Goal: Transaction & Acquisition: Purchase product/service

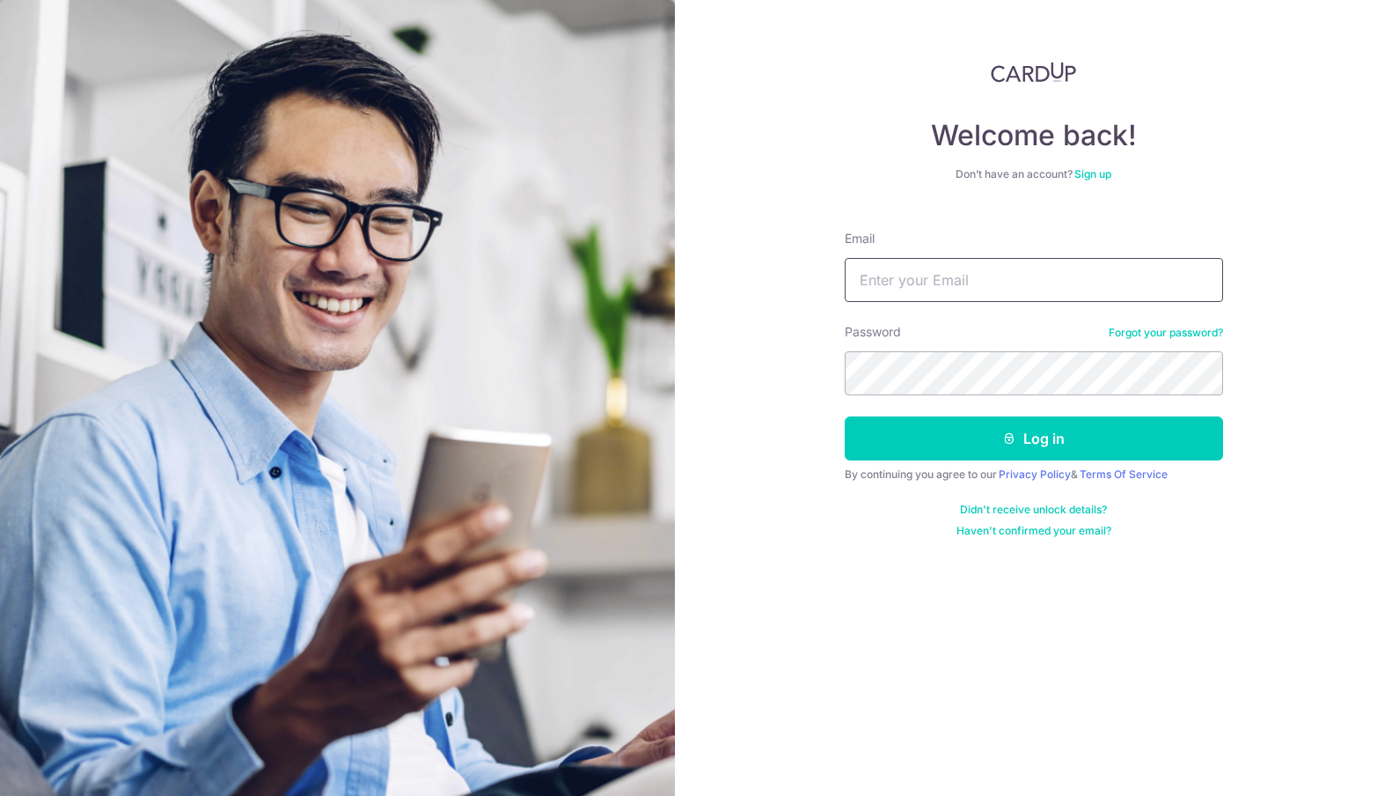
click at [1022, 275] on input "Email" at bounding box center [1034, 280] width 378 height 44
type input "ongkybeta@gmail.com"
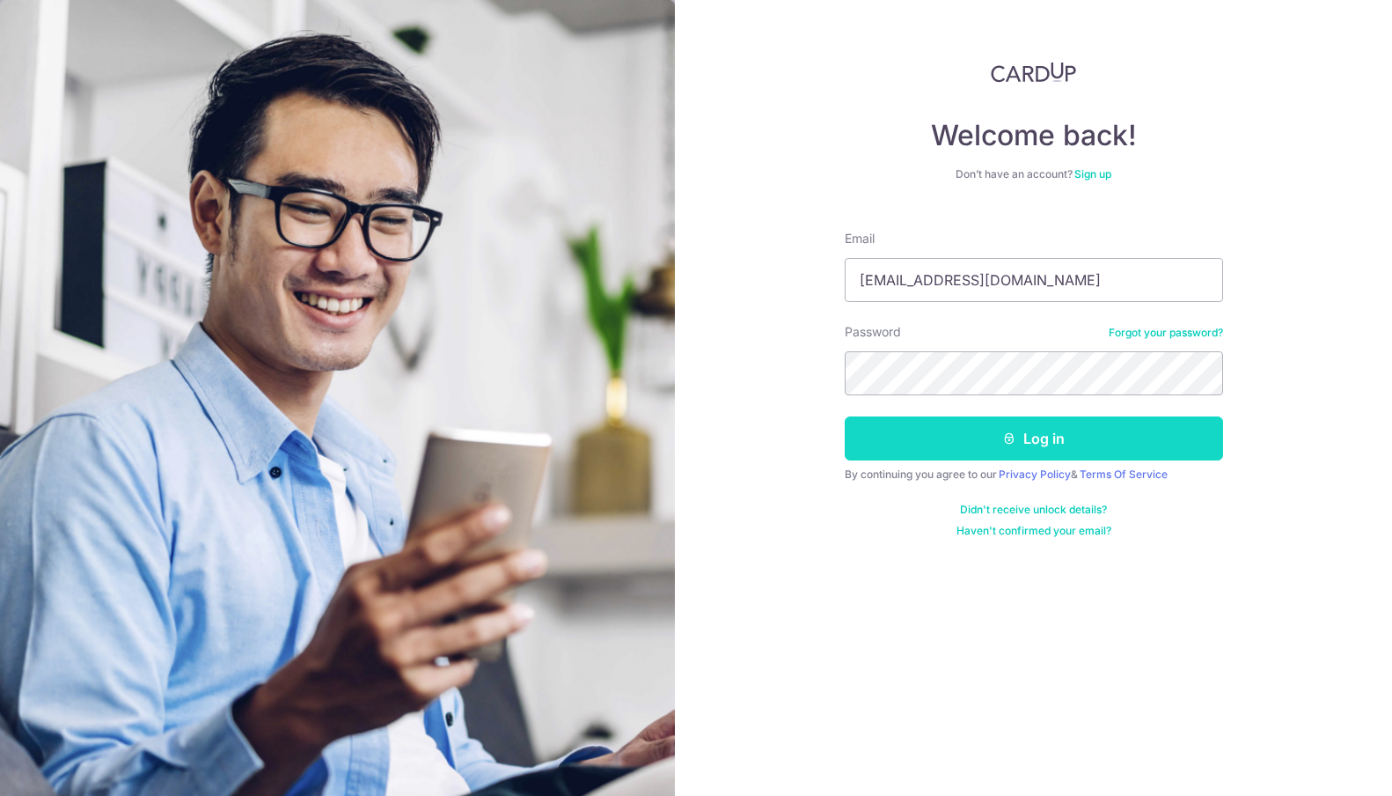
click at [1049, 439] on button "Log in" at bounding box center [1034, 438] width 378 height 44
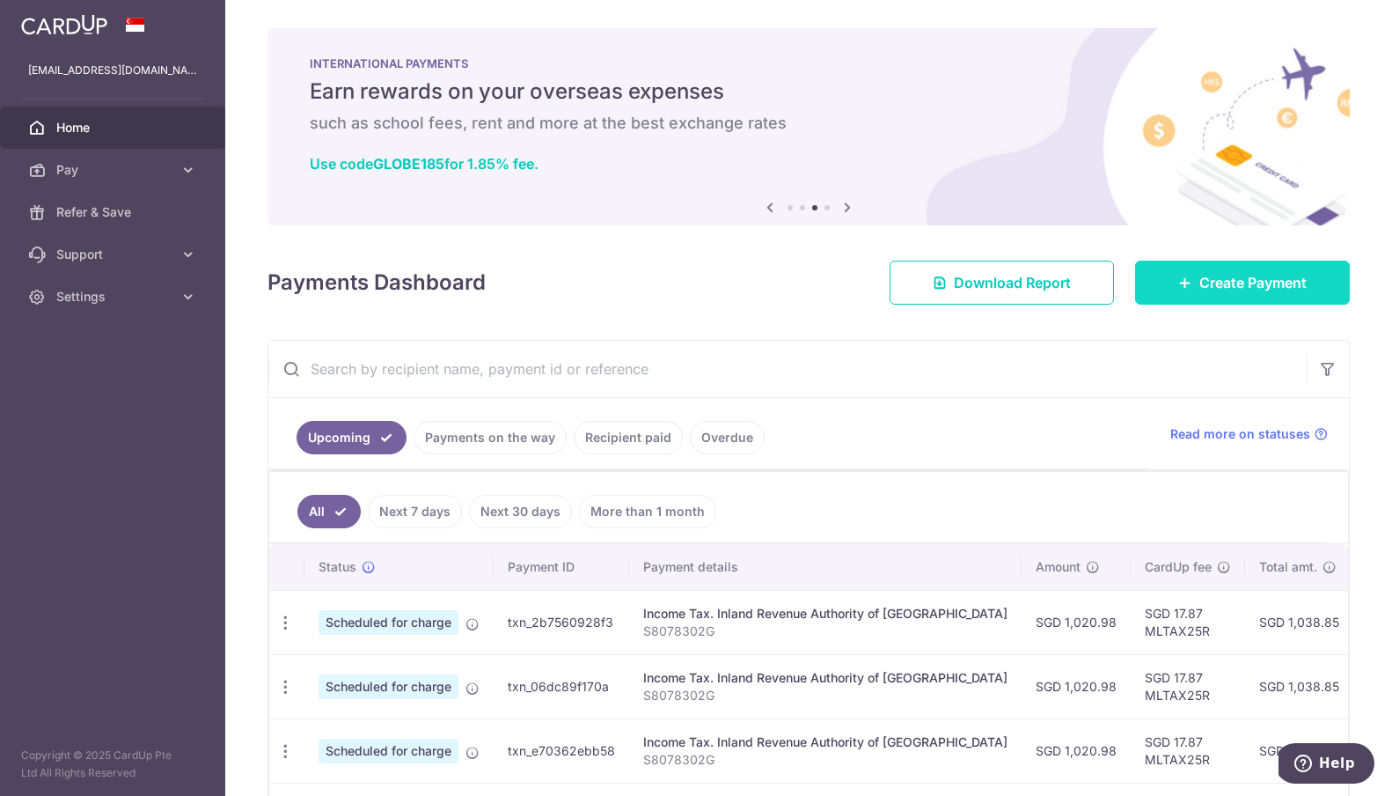
click at [1220, 274] on span "Create Payment" at bounding box center [1253, 282] width 107 height 21
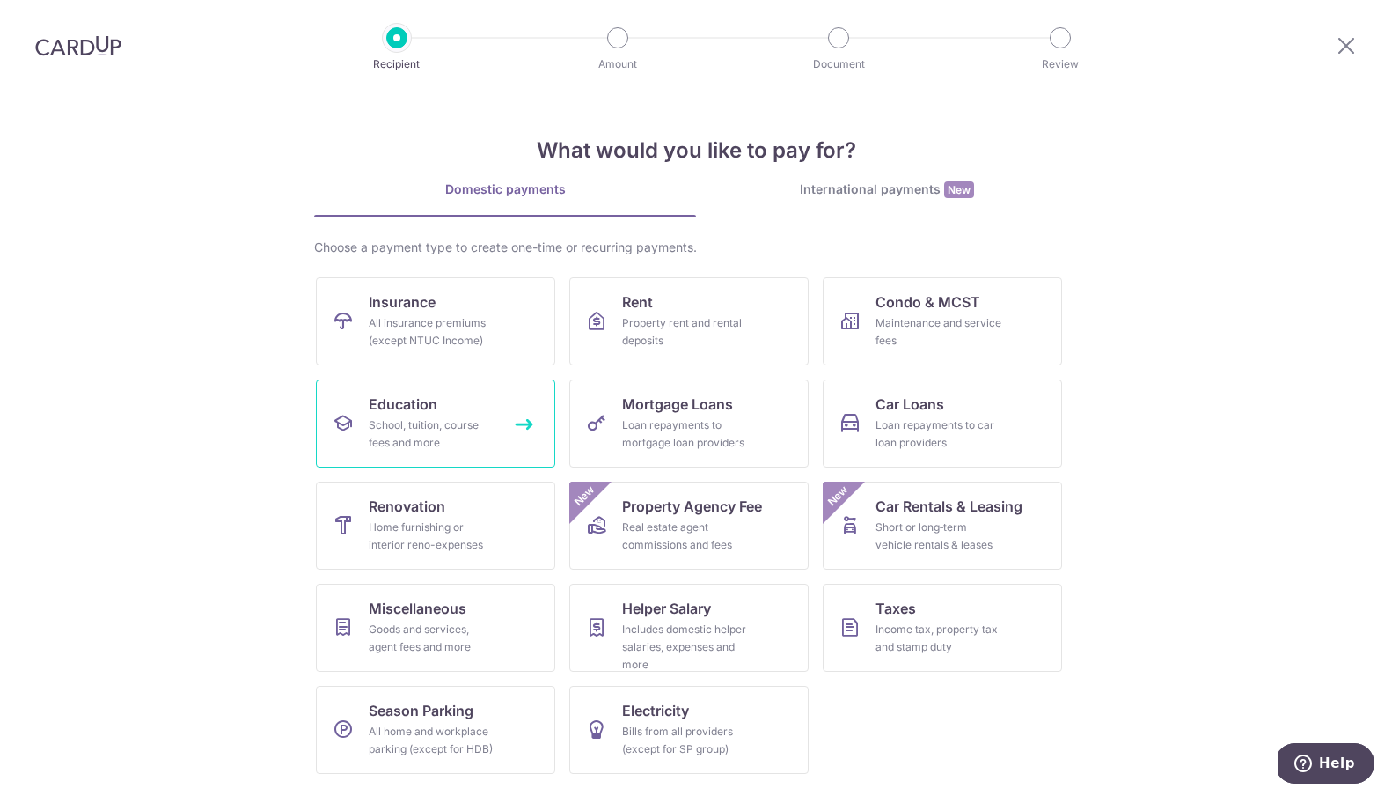
click at [473, 422] on div "School, tuition, course fees and more" at bounding box center [432, 433] width 127 height 35
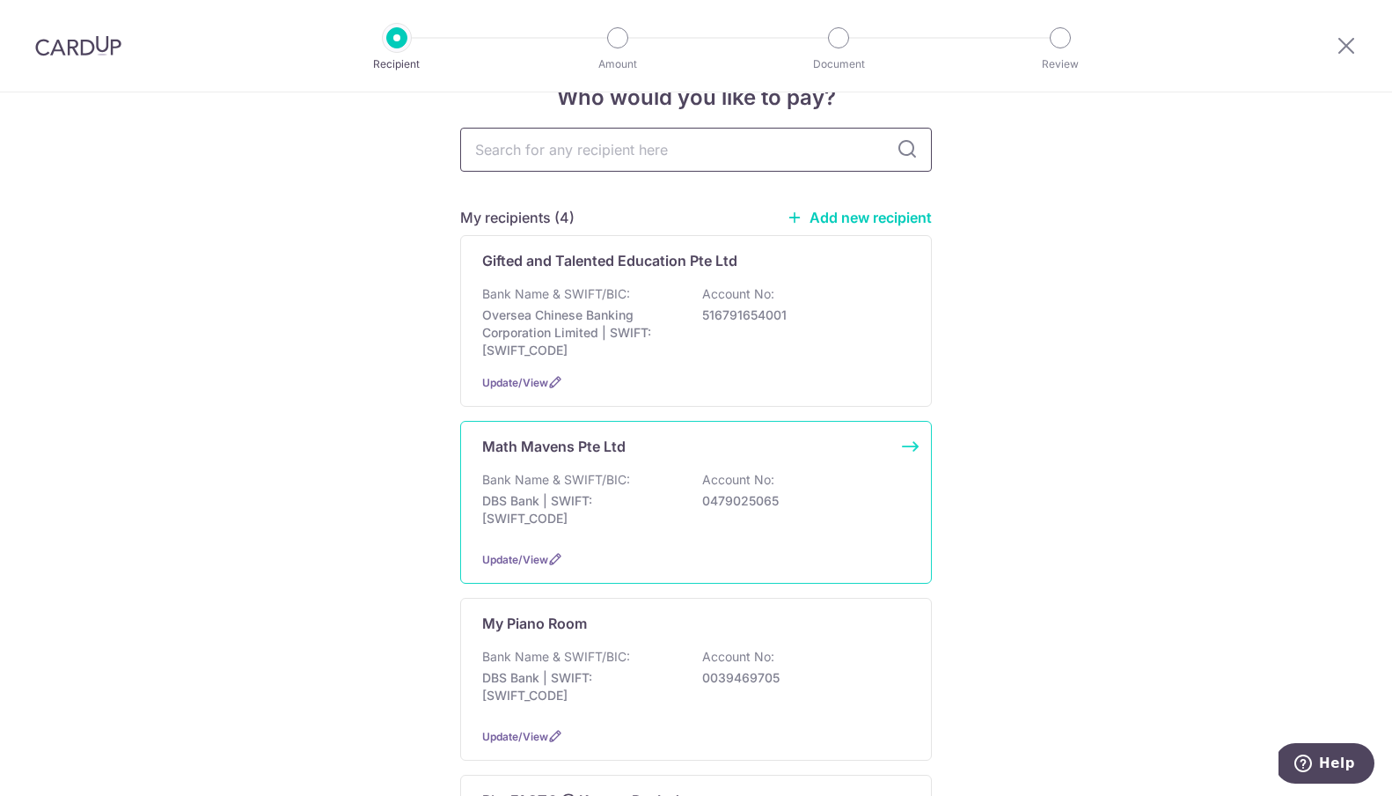
scroll to position [80, 0]
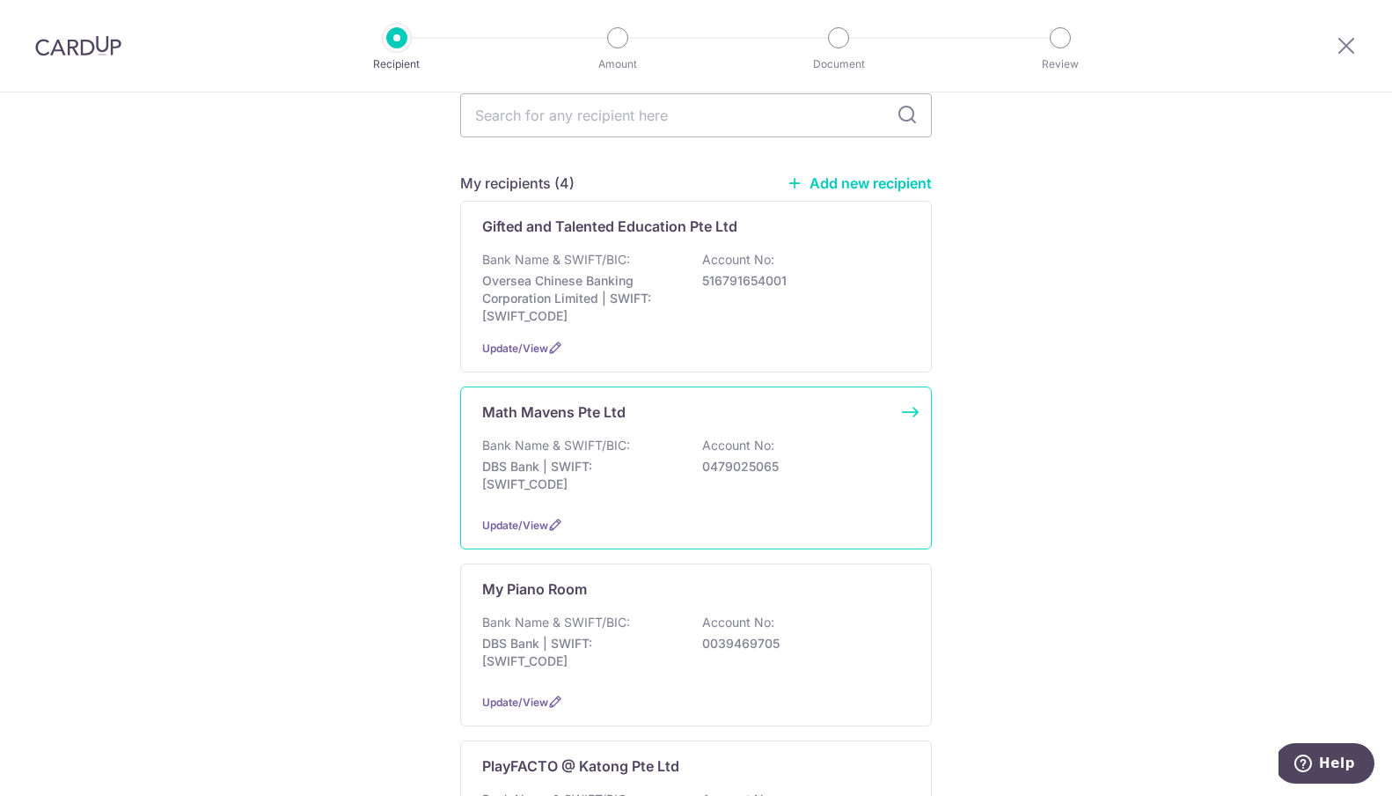
click at [669, 466] on p "DBS Bank | SWIFT: [SWIFT_CODE]" at bounding box center [580, 475] width 197 height 35
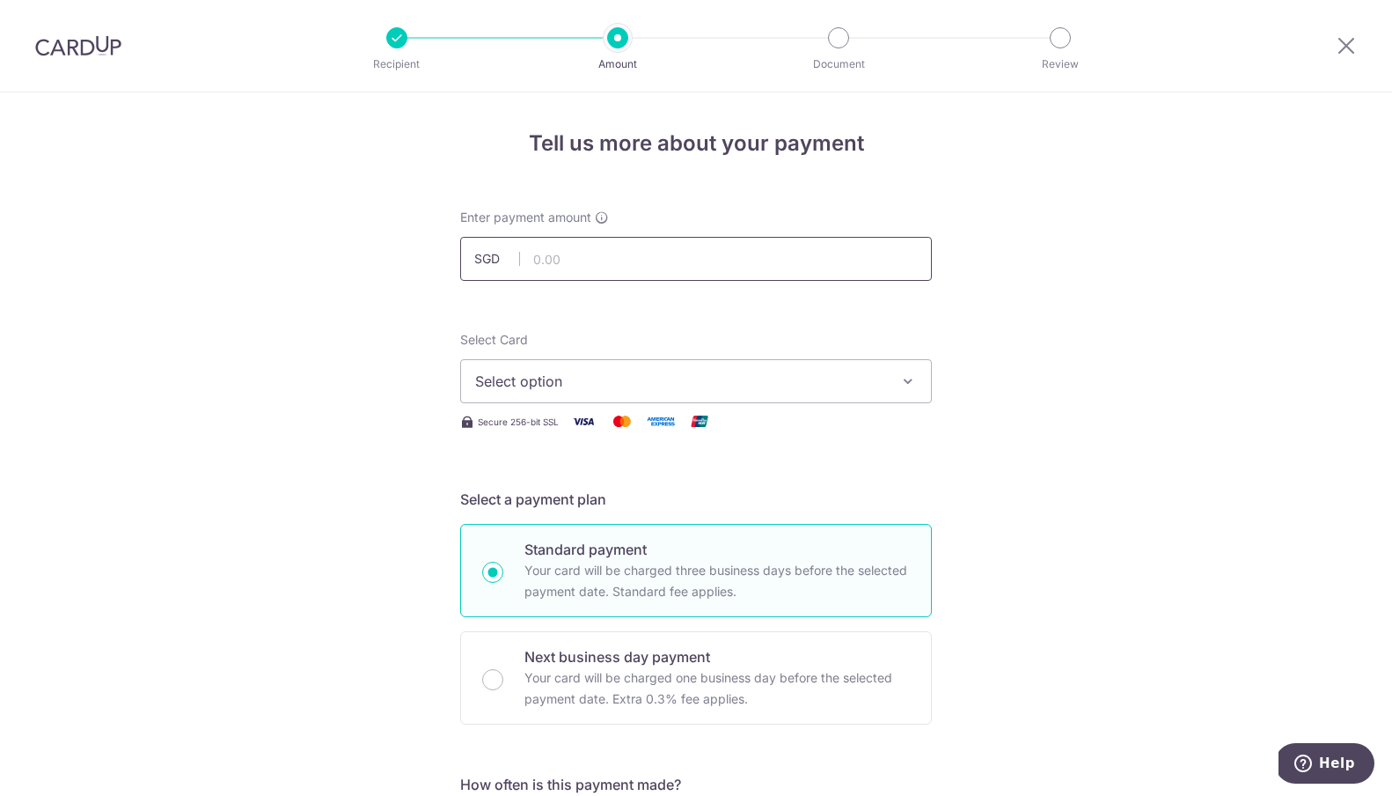
click at [584, 253] on input "text" at bounding box center [696, 259] width 472 height 44
type input "1,035.50"
click at [797, 383] on span "Select option" at bounding box center [680, 381] width 410 height 21
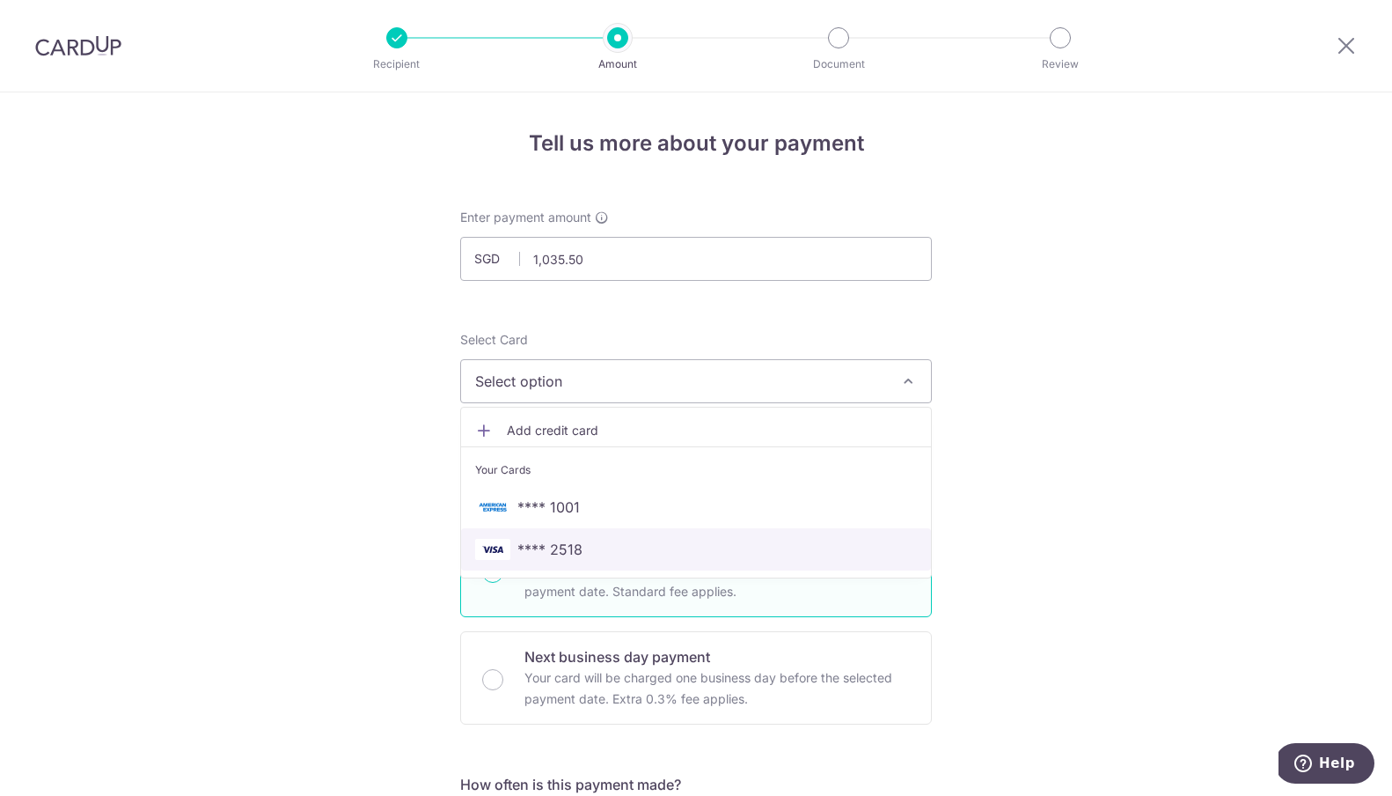
click at [694, 541] on span "**** 2518" at bounding box center [696, 549] width 442 height 21
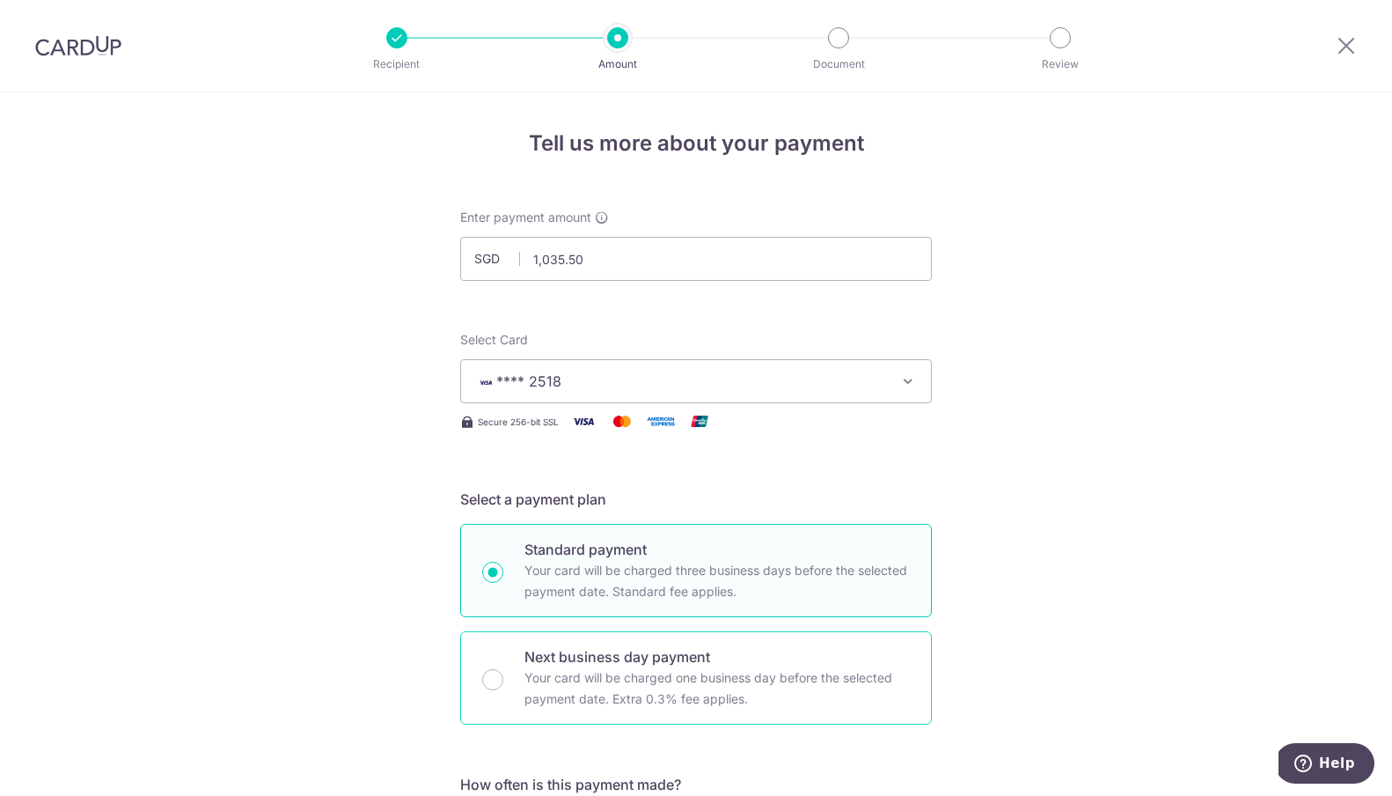
scroll to position [360, 0]
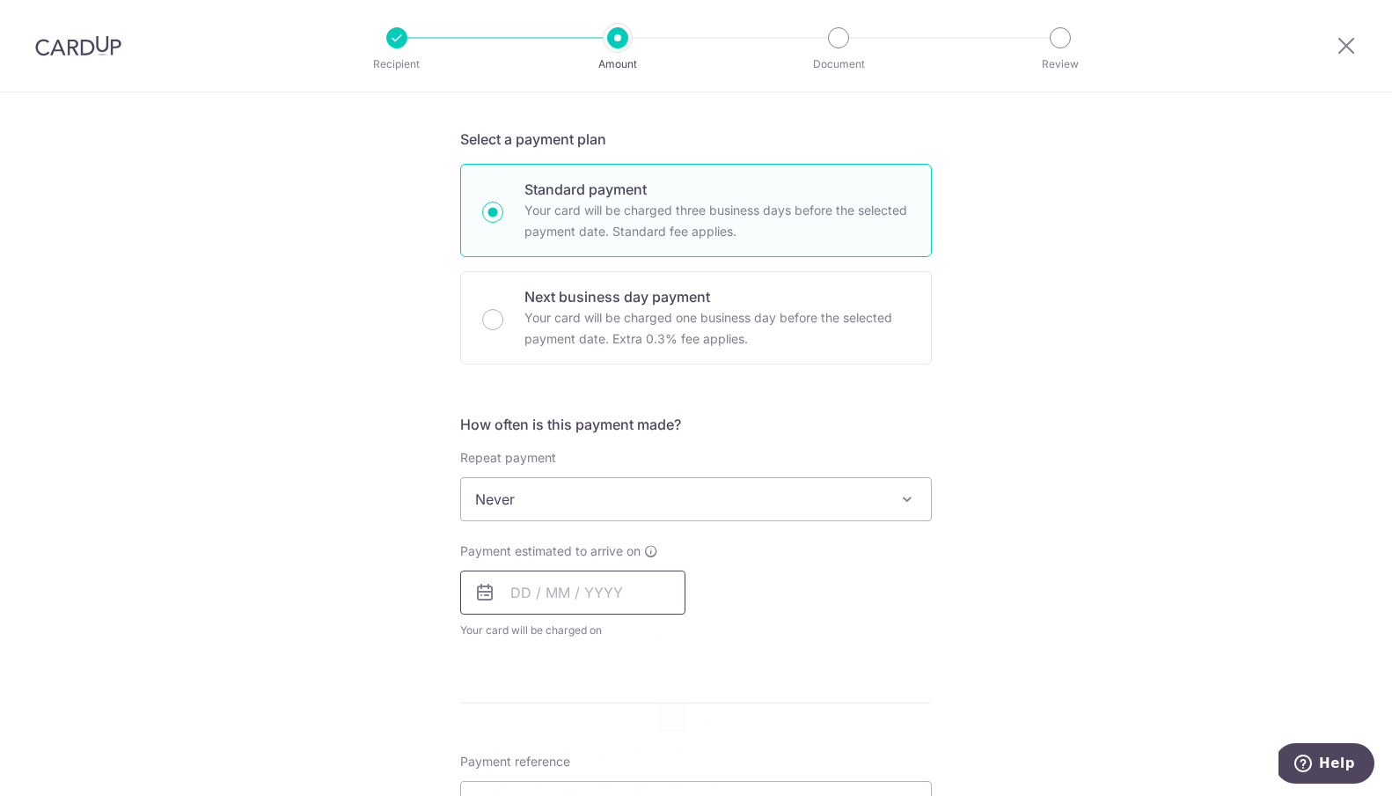
click at [526, 586] on input "text" at bounding box center [572, 592] width 225 height 44
click at [670, 710] on link "3" at bounding box center [672, 717] width 28 height 28
type input "03/10/2025"
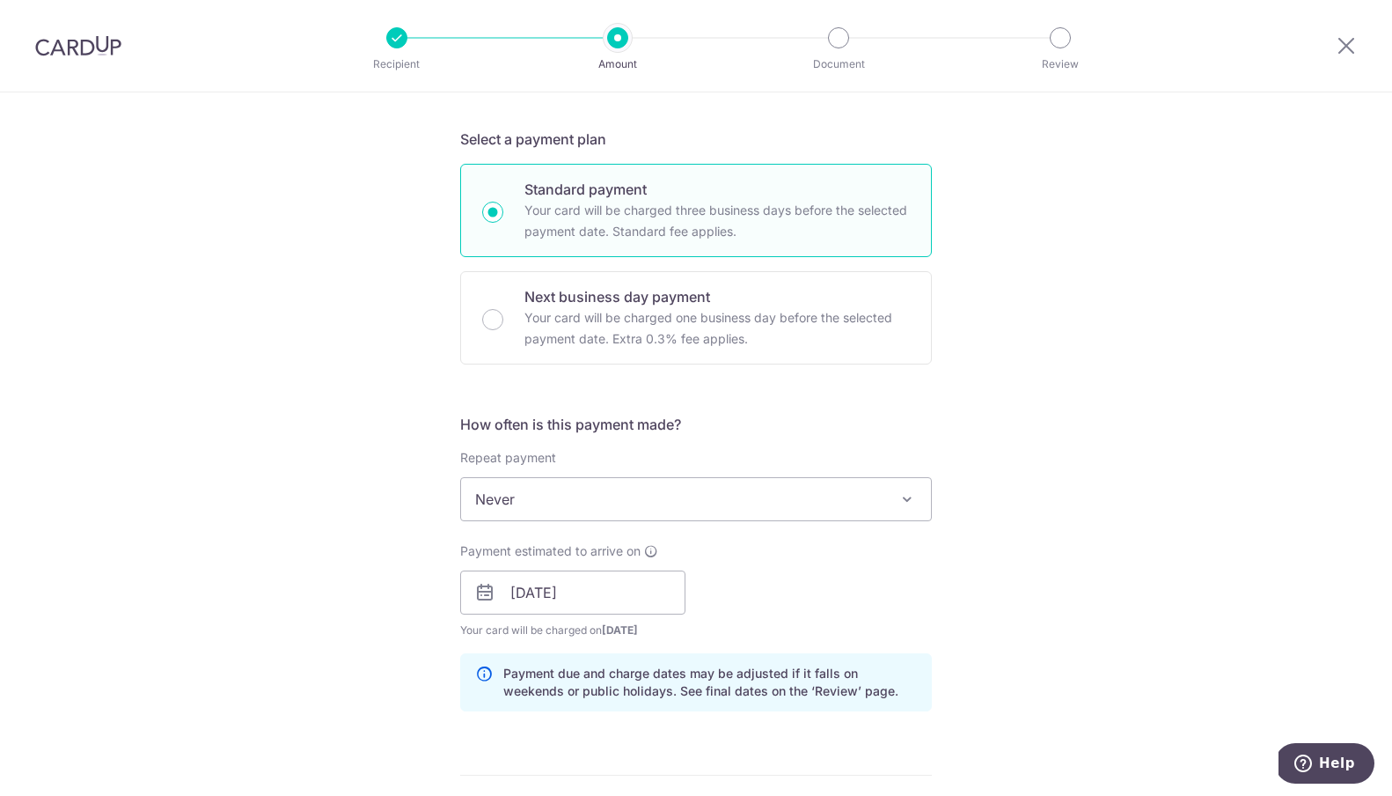
scroll to position [713, 0]
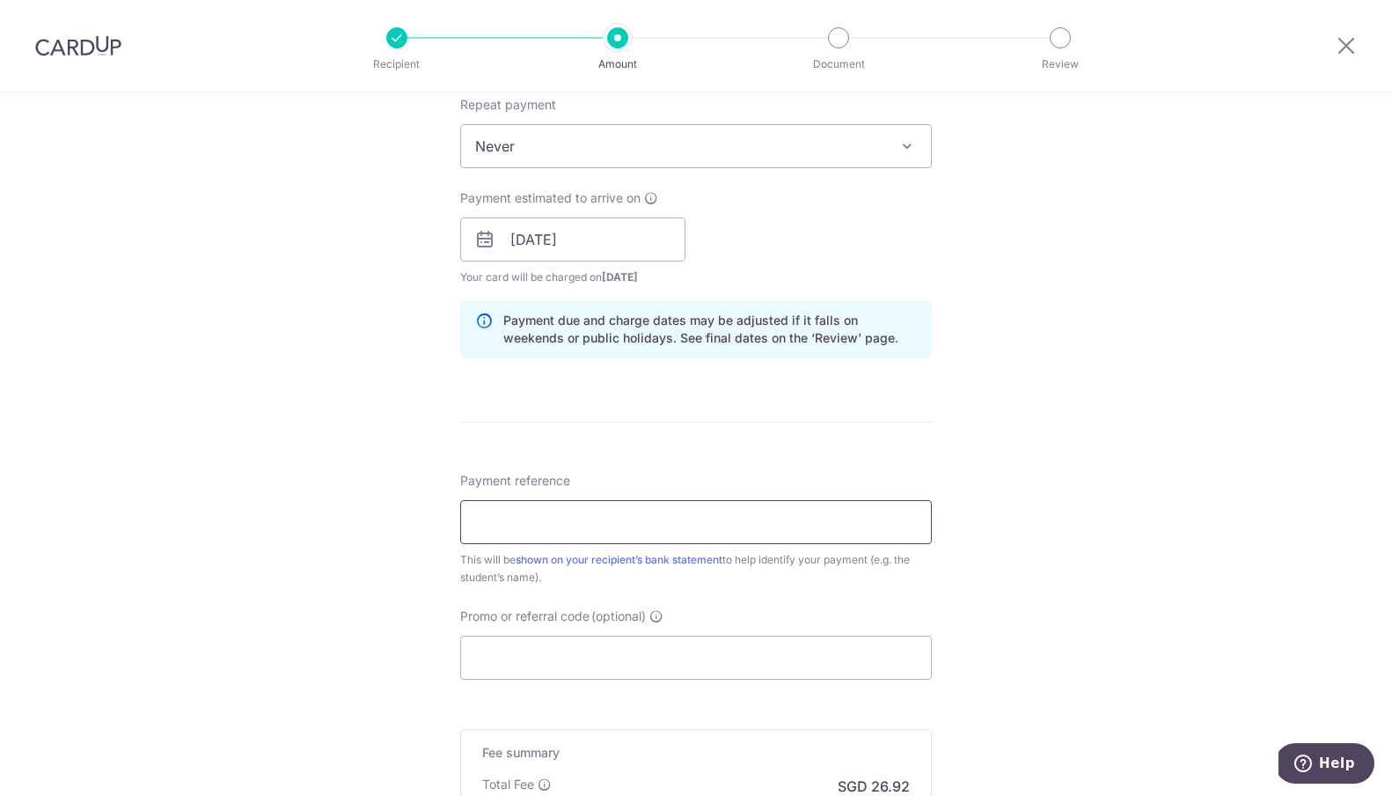
click at [771, 526] on input "Payment reference" at bounding box center [696, 522] width 472 height 44
type input "O"
type input "[PERSON_NAME] [PERSON_NAME] P2"
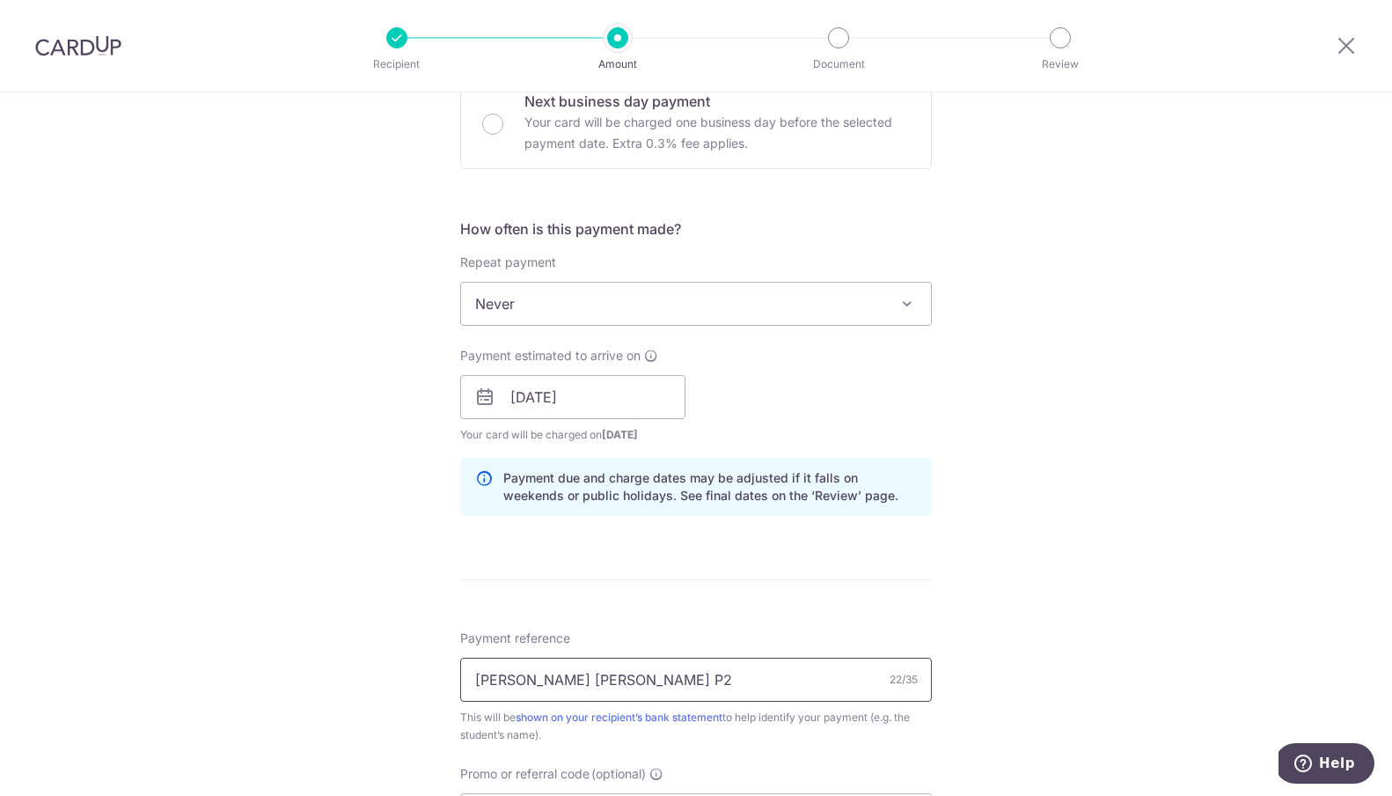
scroll to position [961, 0]
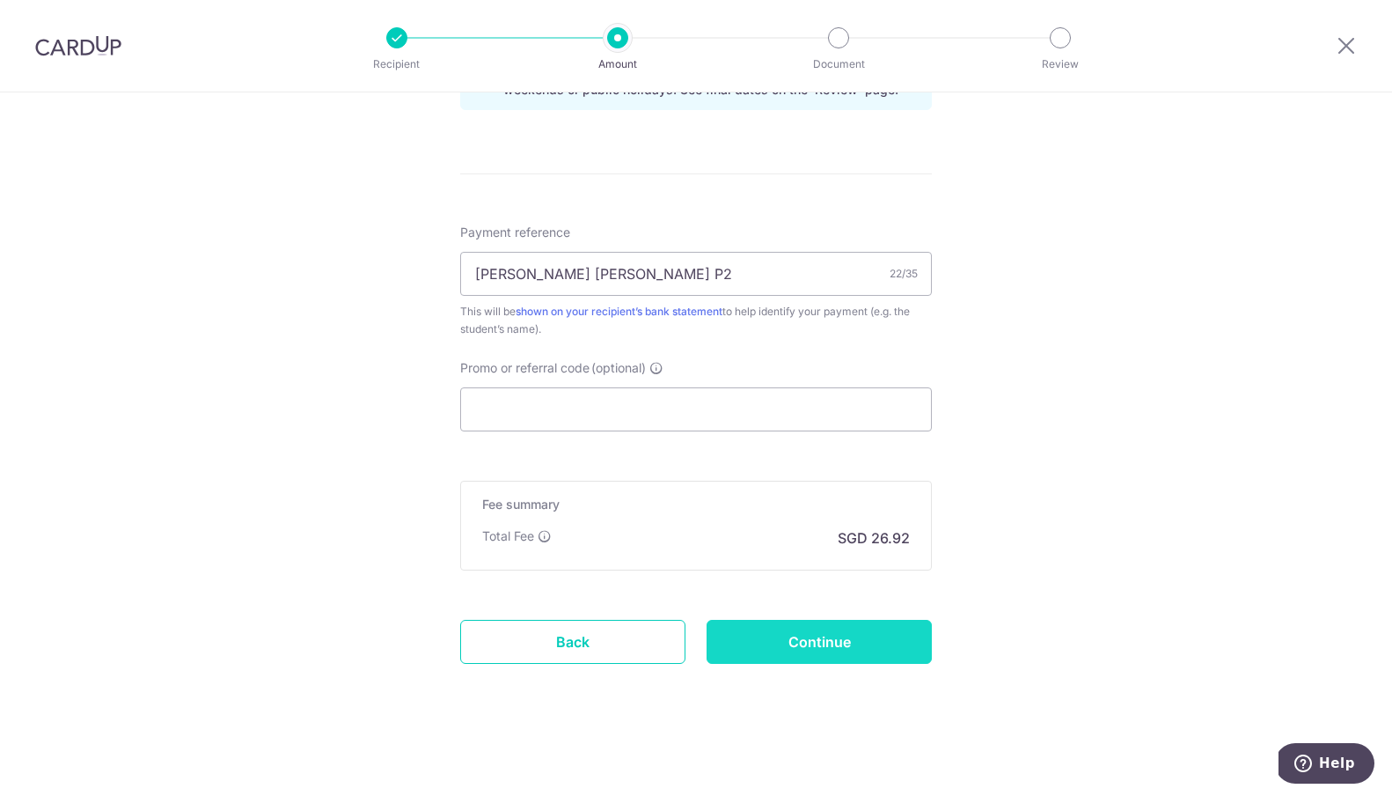
click at [799, 631] on input "Continue" at bounding box center [819, 642] width 225 height 44
type input "Create Schedule"
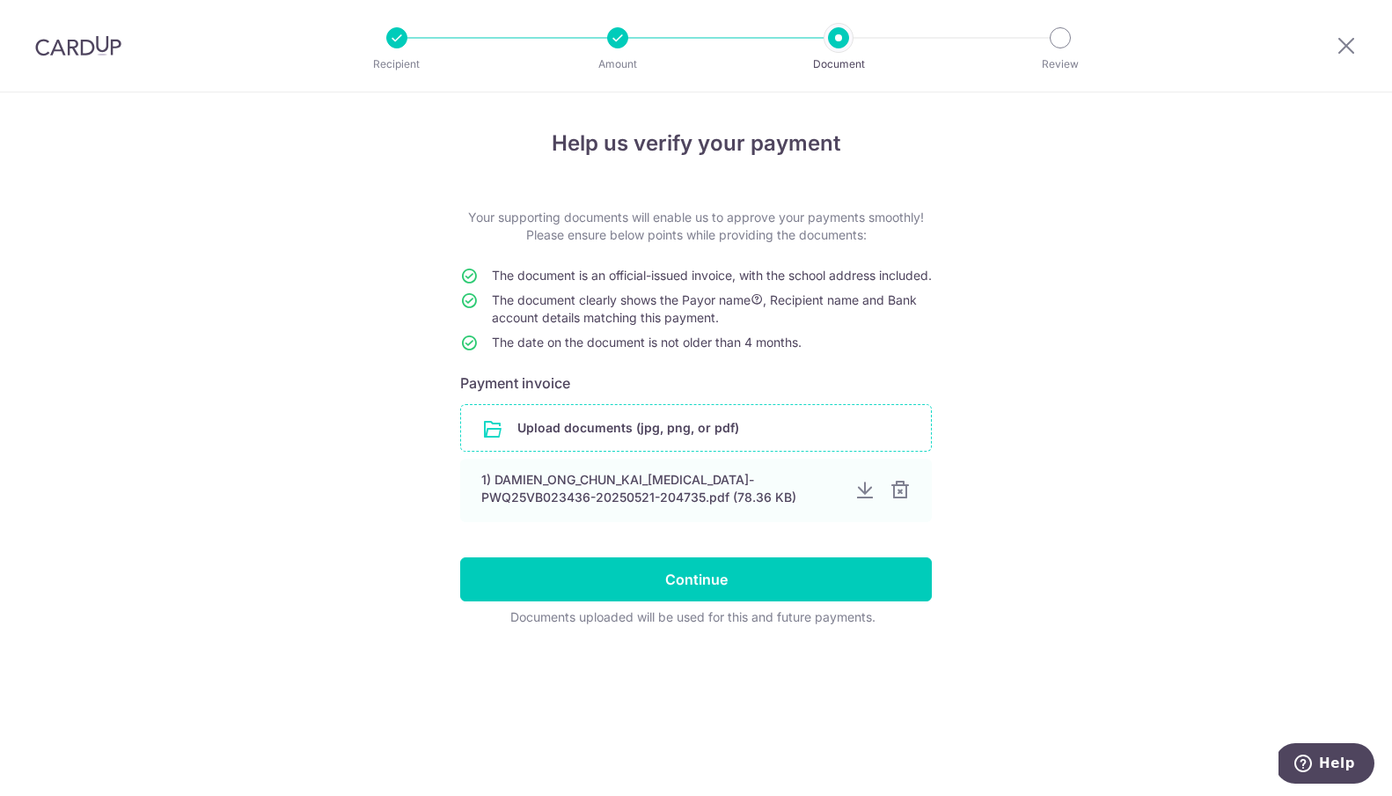
click at [744, 448] on input "file" at bounding box center [696, 428] width 470 height 46
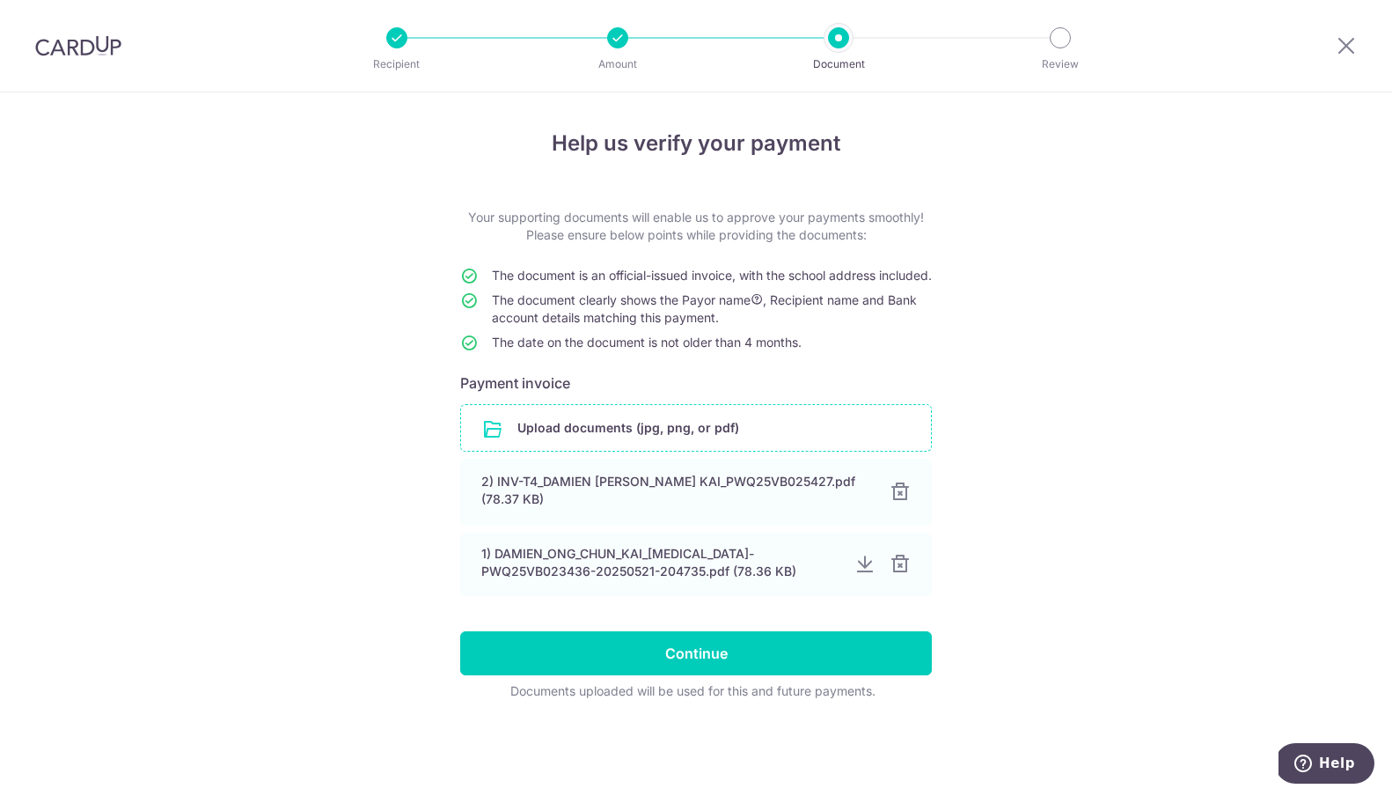
scroll to position [4, 0]
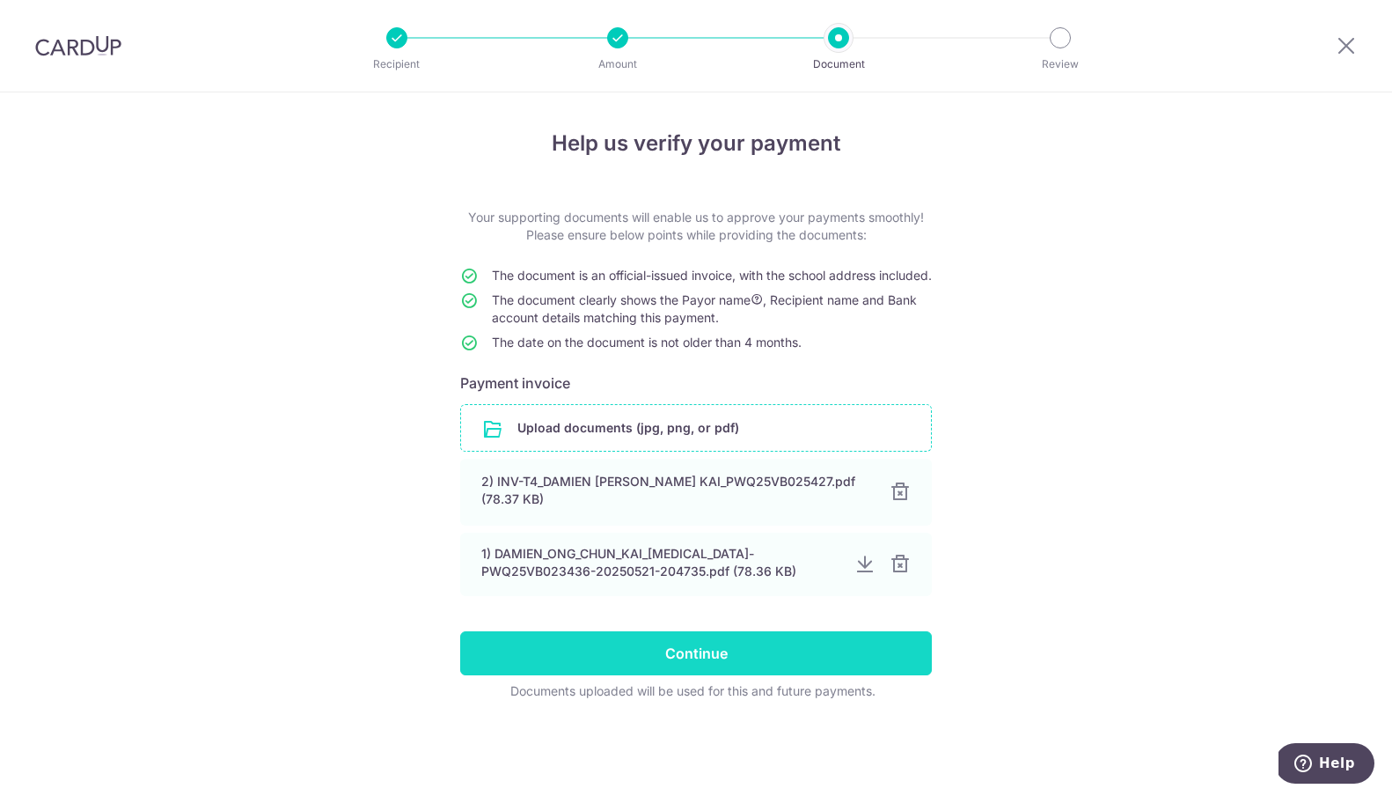
click at [767, 664] on input "Continue" at bounding box center [696, 653] width 472 height 44
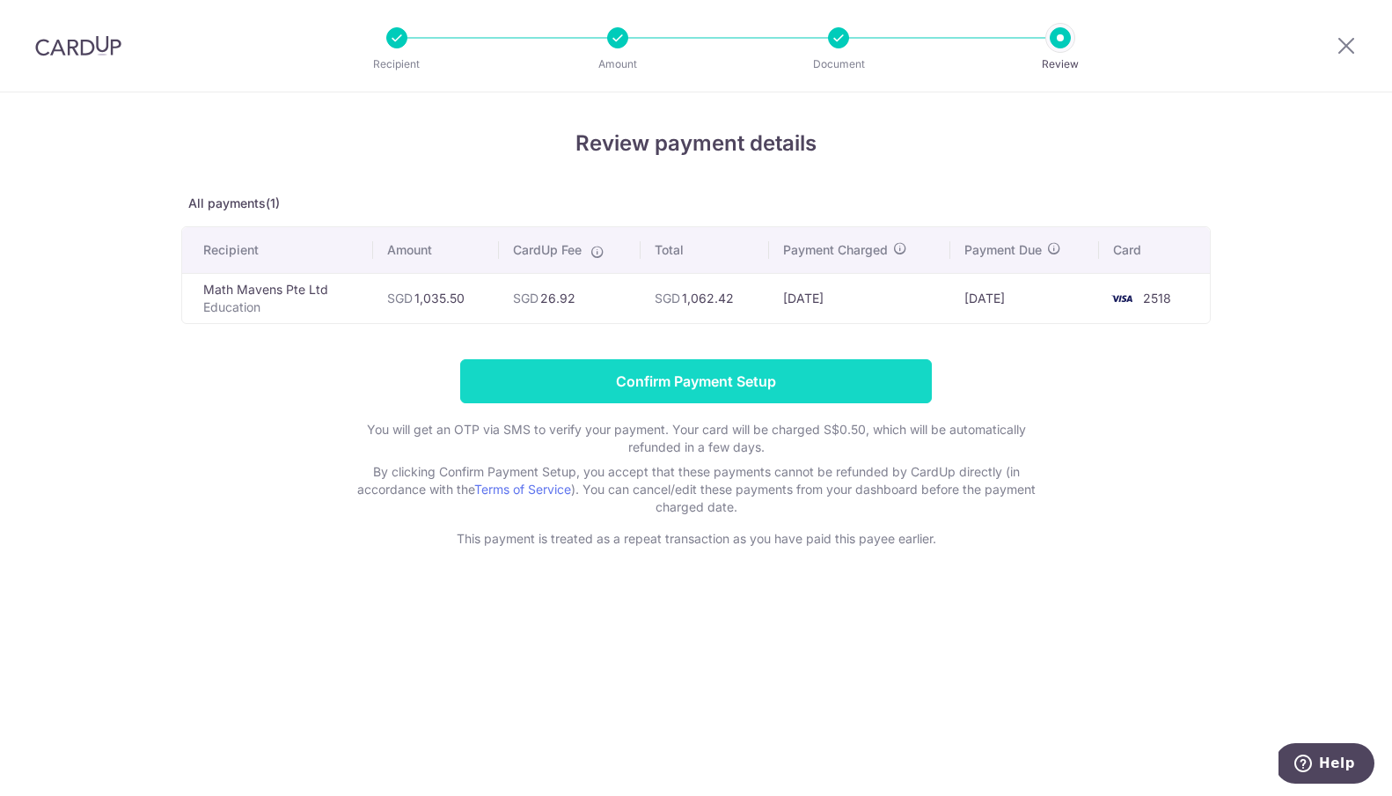
click at [763, 375] on input "Confirm Payment Setup" at bounding box center [696, 381] width 472 height 44
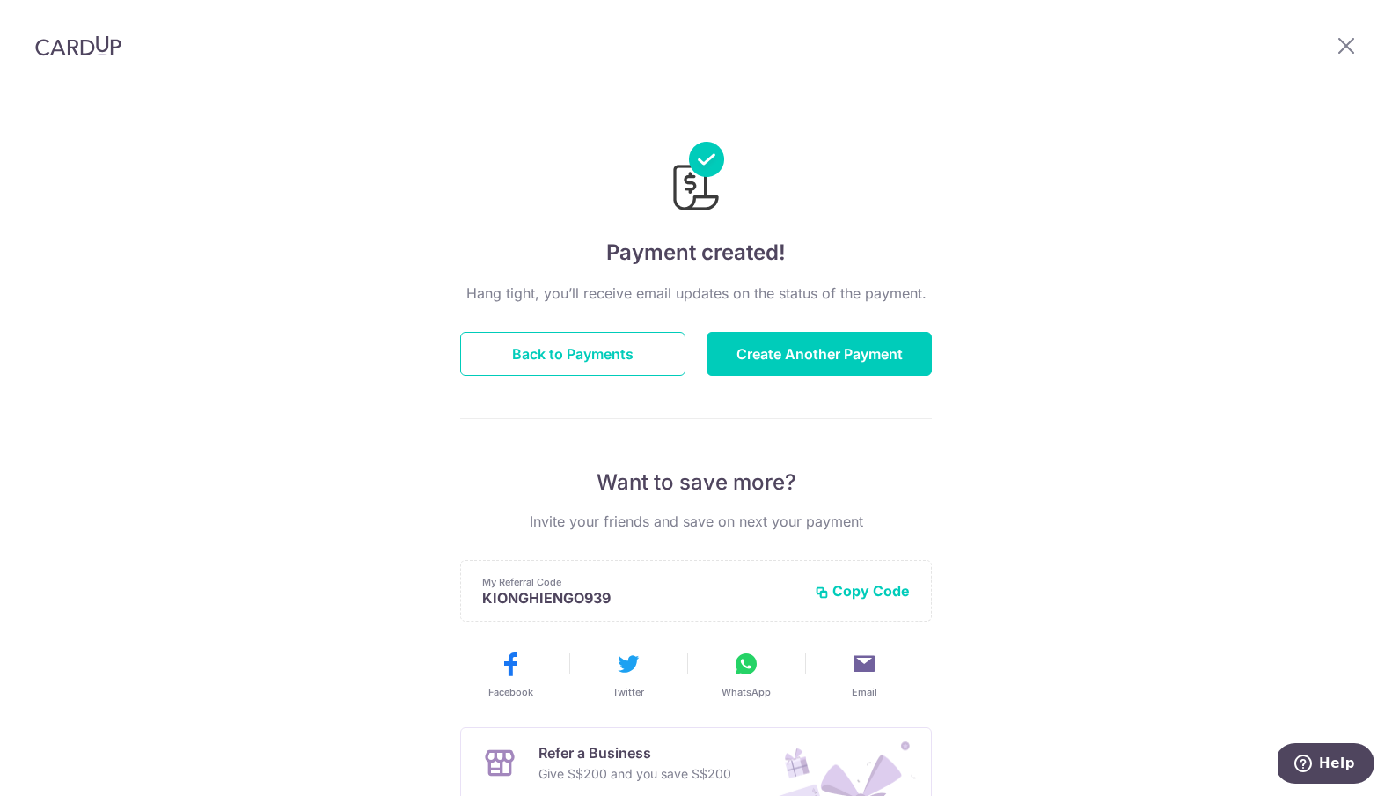
scroll to position [164, 0]
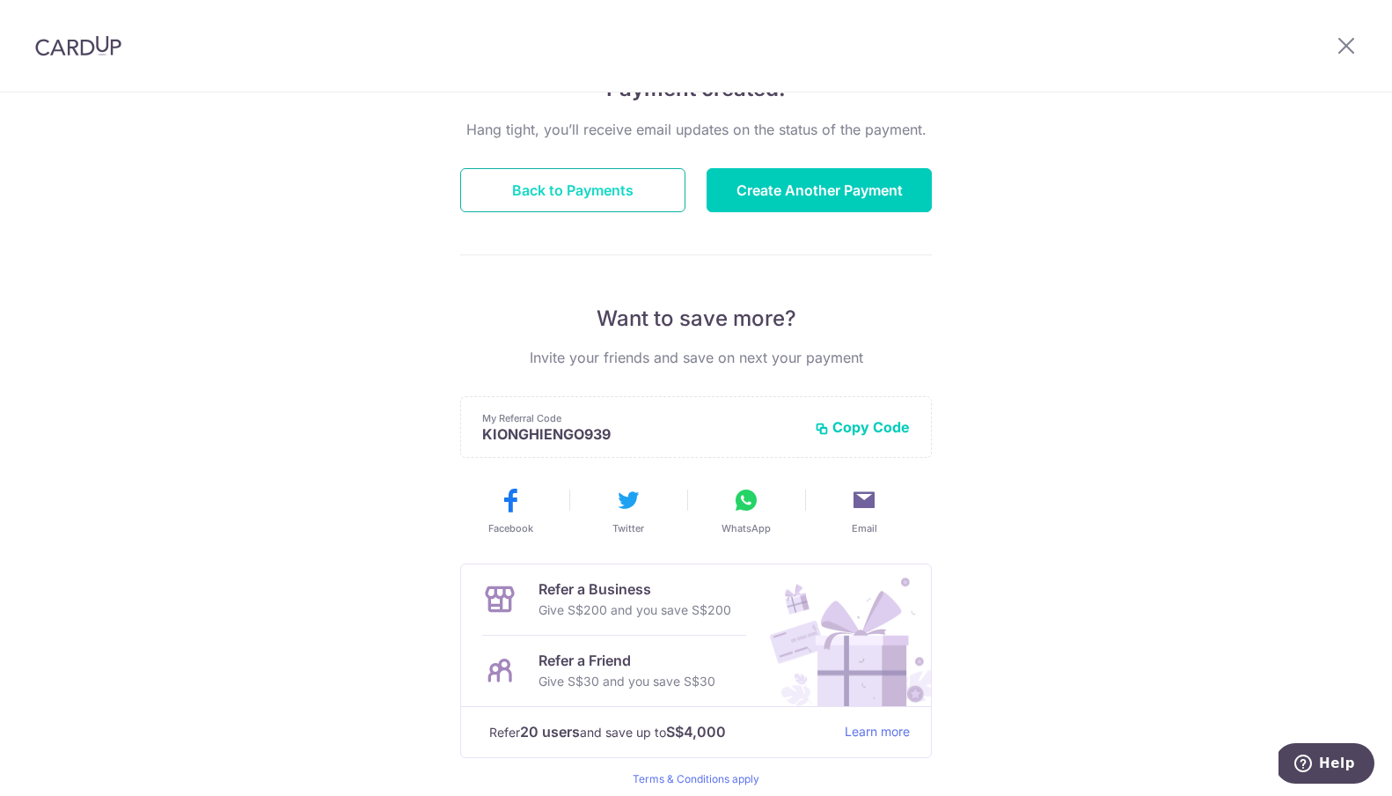
click at [619, 195] on button "Back to Payments" at bounding box center [572, 190] width 225 height 44
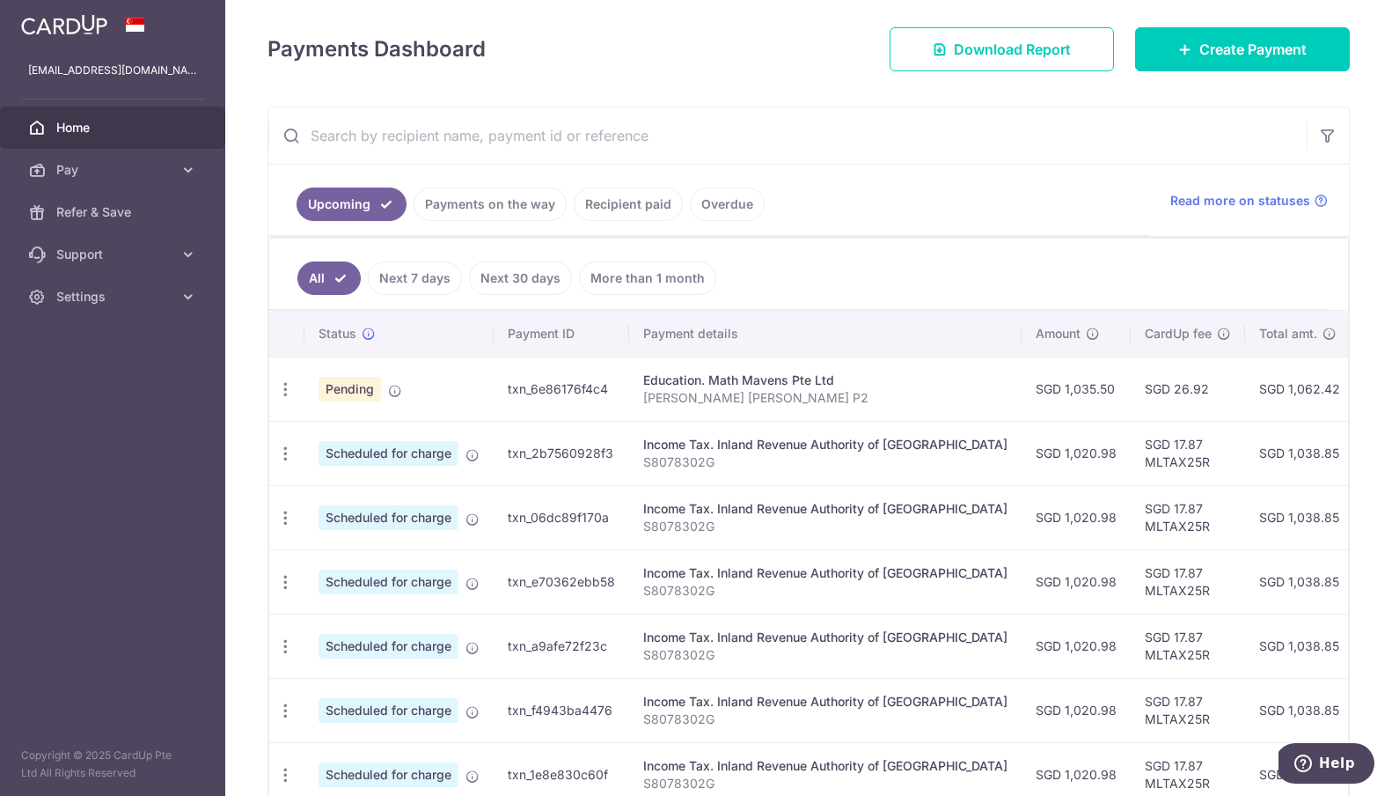
scroll to position [222, 0]
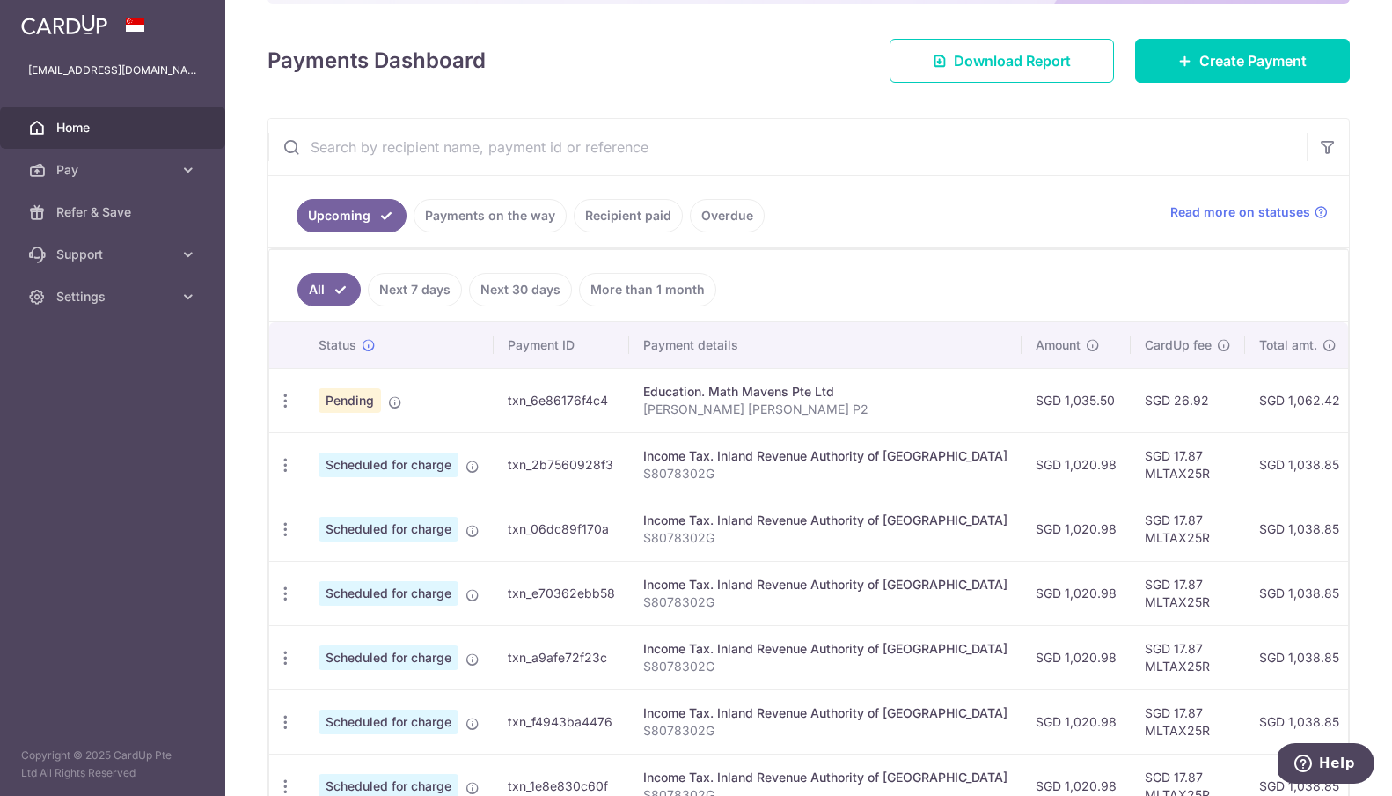
click at [429, 287] on link "Next 7 days" at bounding box center [415, 289] width 94 height 33
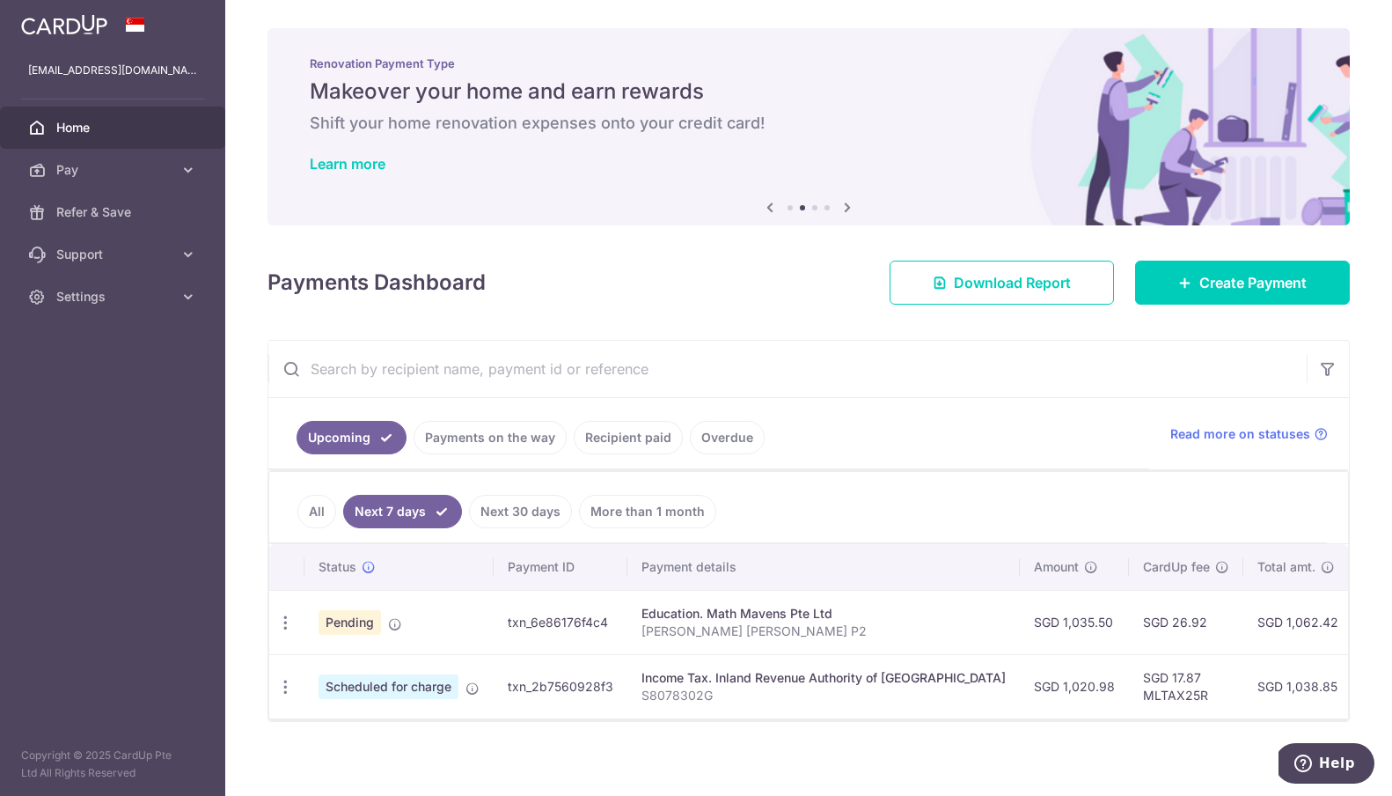
click at [531, 439] on link "Payments on the way" at bounding box center [490, 437] width 153 height 33
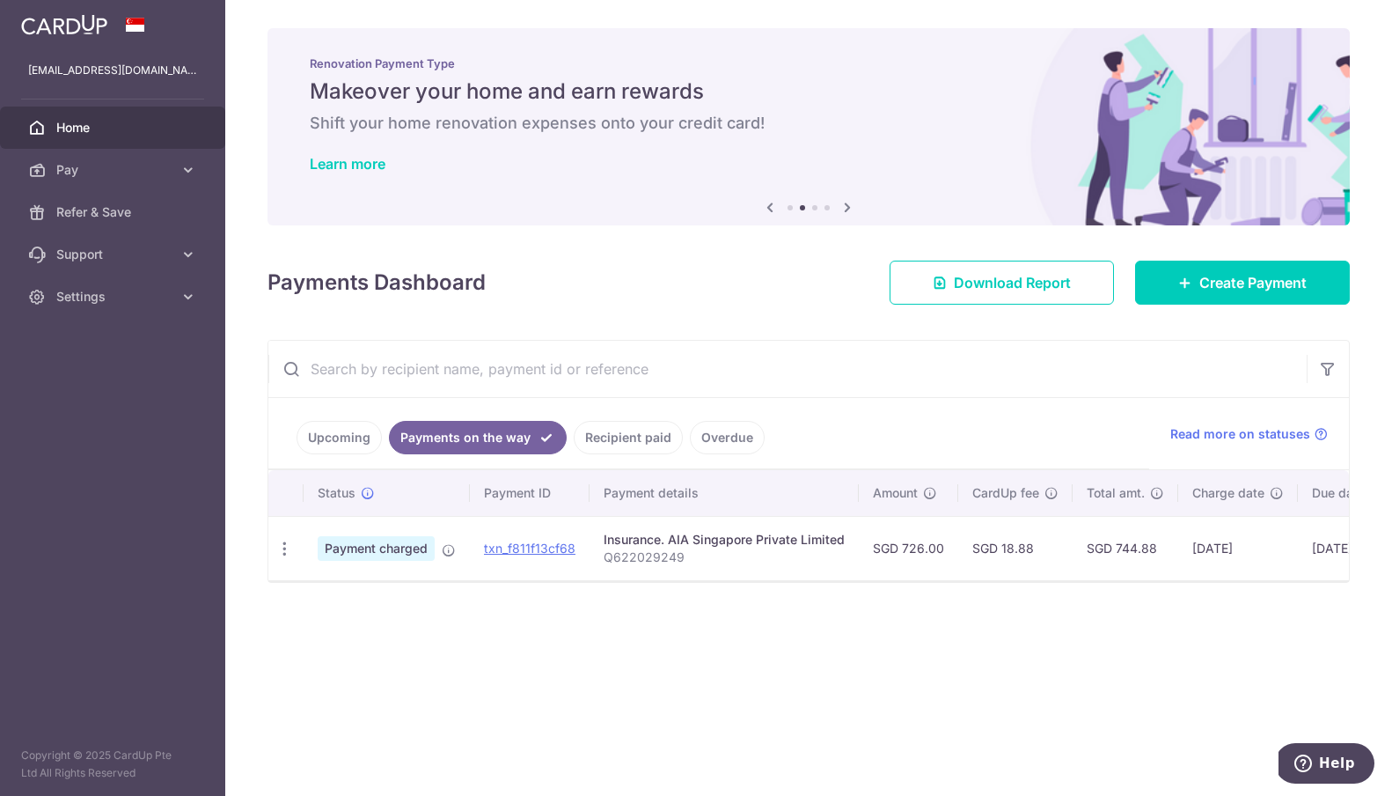
click at [352, 442] on link "Upcoming" at bounding box center [339, 437] width 85 height 33
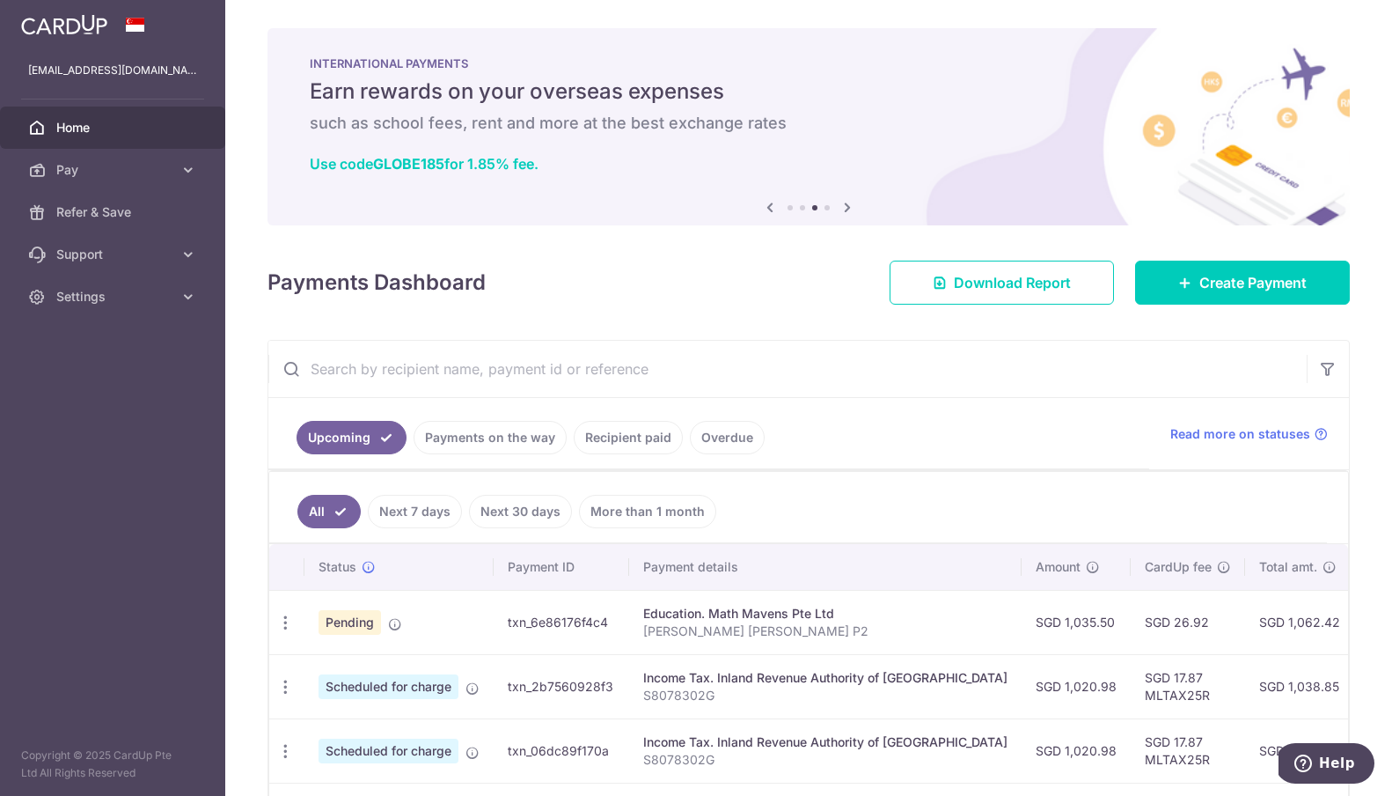
click at [620, 444] on link "Recipient paid" at bounding box center [628, 437] width 109 height 33
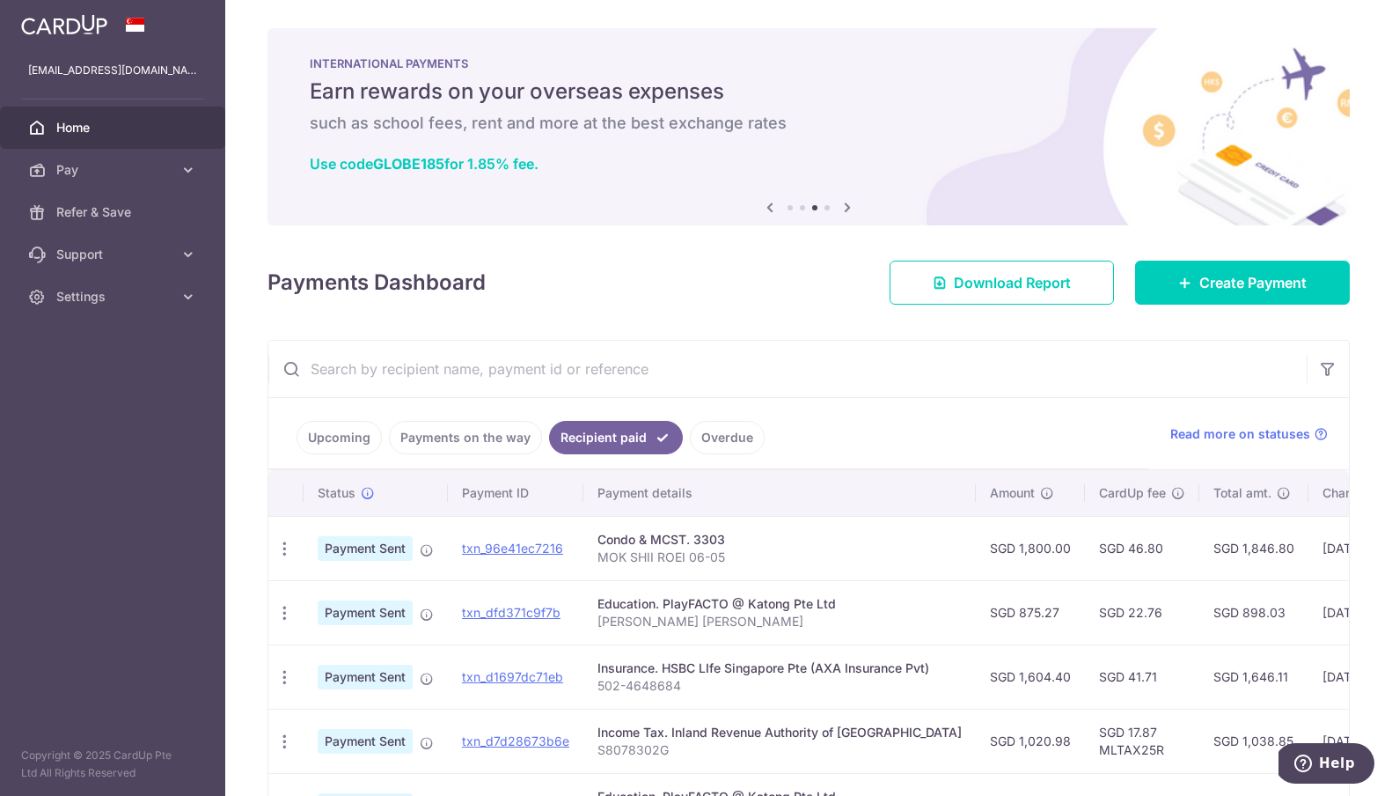
click at [475, 444] on link "Payments on the way" at bounding box center [465, 437] width 153 height 33
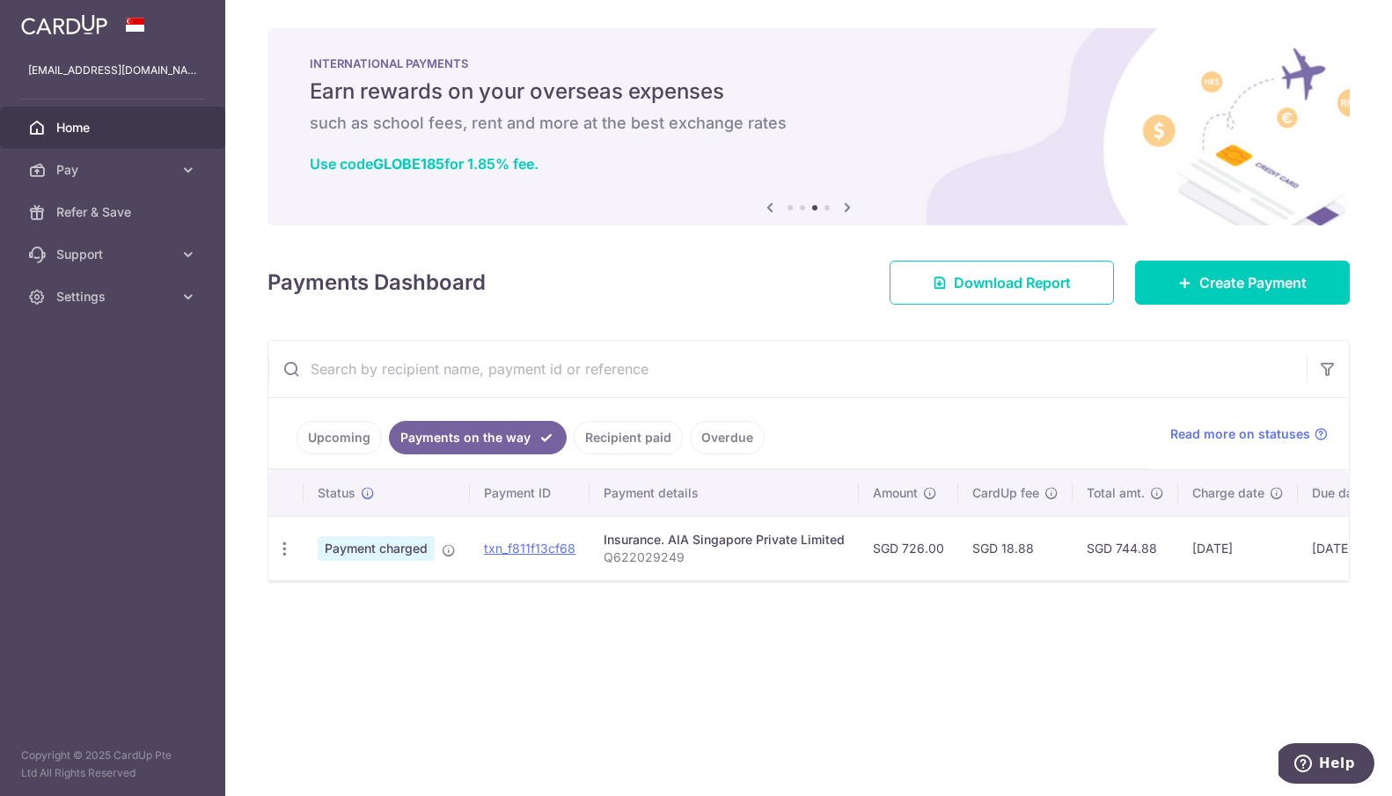
click at [327, 450] on link "Upcoming" at bounding box center [339, 437] width 85 height 33
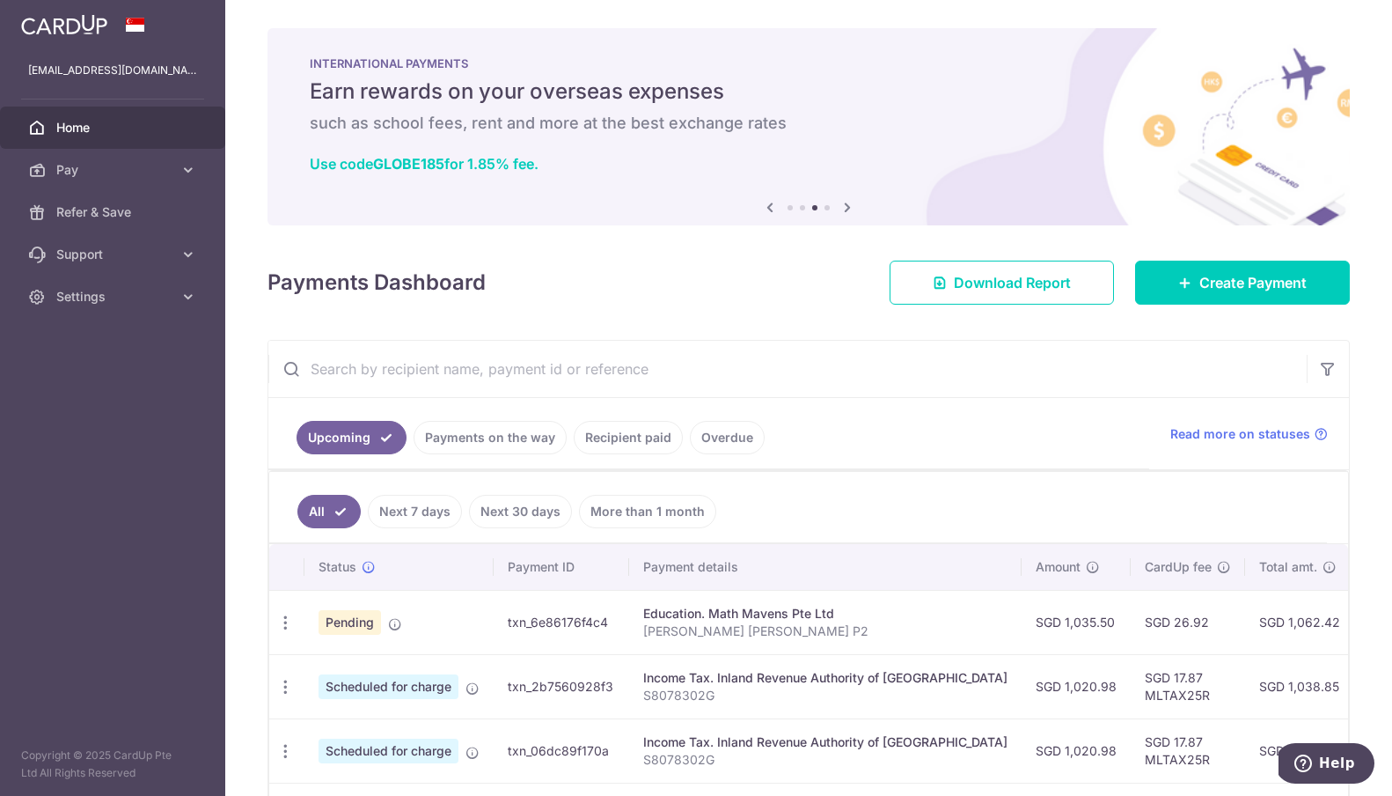
click at [858, 363] on input "text" at bounding box center [787, 369] width 1039 height 56
click at [111, 290] on span "Settings" at bounding box center [114, 297] width 116 height 18
click at [92, 385] on span "Logout" at bounding box center [114, 381] width 116 height 18
